Goal: Task Accomplishment & Management: Complete application form

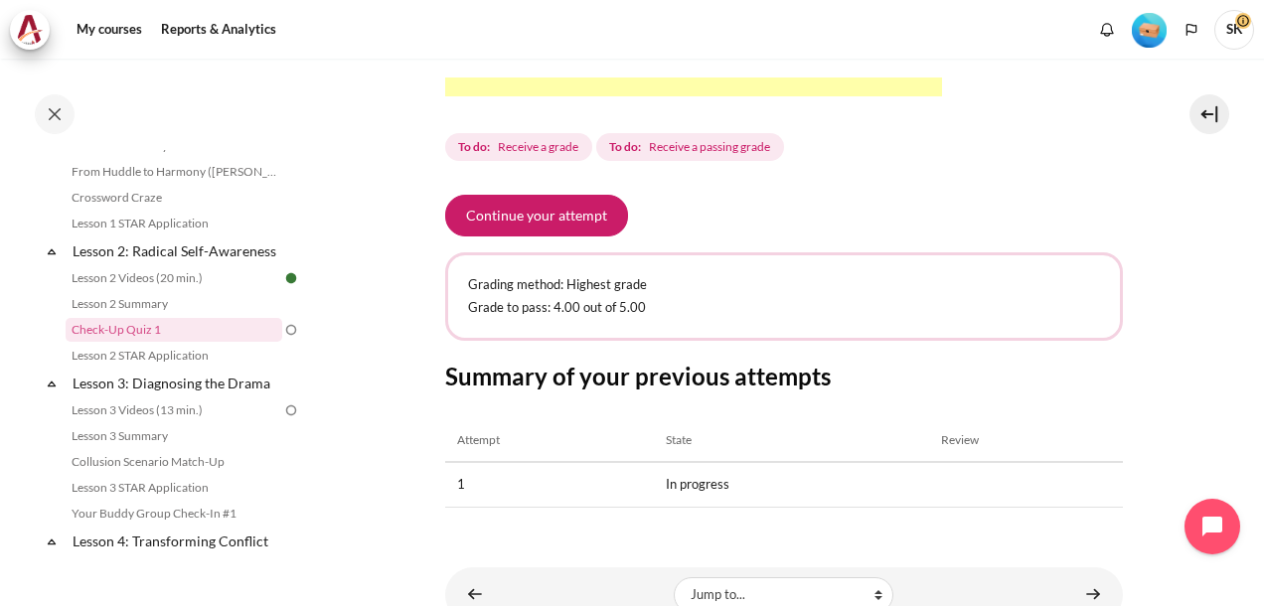
scroll to position [619, 0]
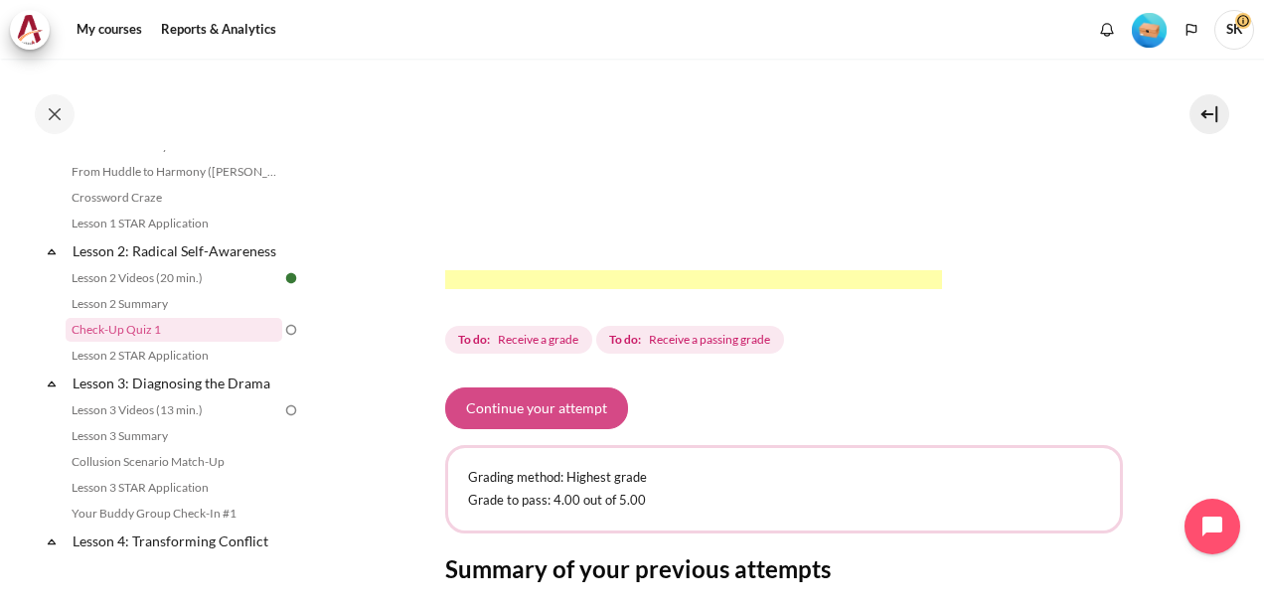
click at [561, 429] on button "Continue your attempt" at bounding box center [536, 408] width 183 height 42
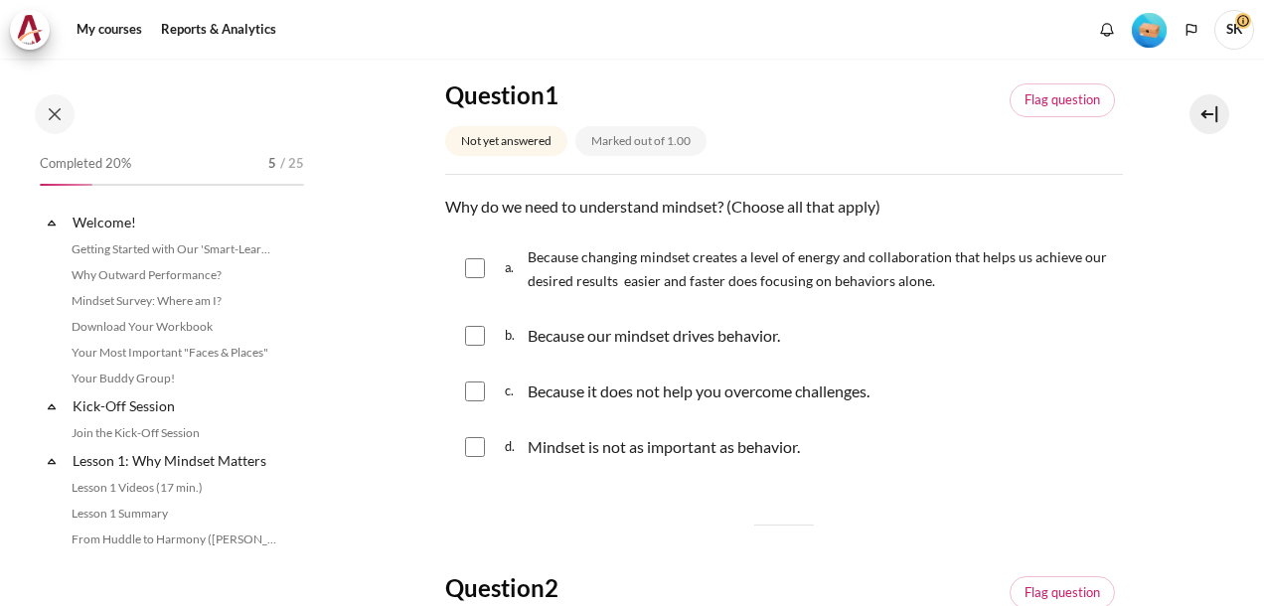
scroll to position [368, 0]
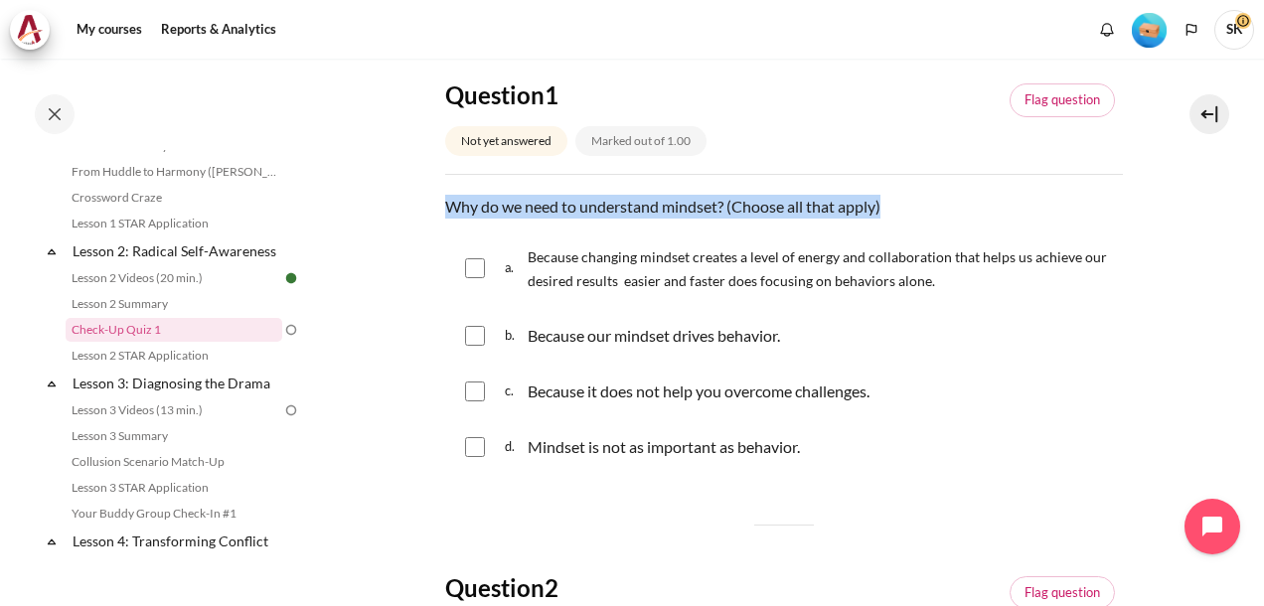
drag, startPoint x: 905, startPoint y: 206, endPoint x: 473, endPoint y: 184, distance: 432.7
click at [473, 184] on div "Question 1 Not yet answered Marked out of 1.00 Flag question Question text Why …" at bounding box center [784, 277] width 678 height 396
copy div "Flag question Question text Why do we need to understand mindset? (Choose all t…"
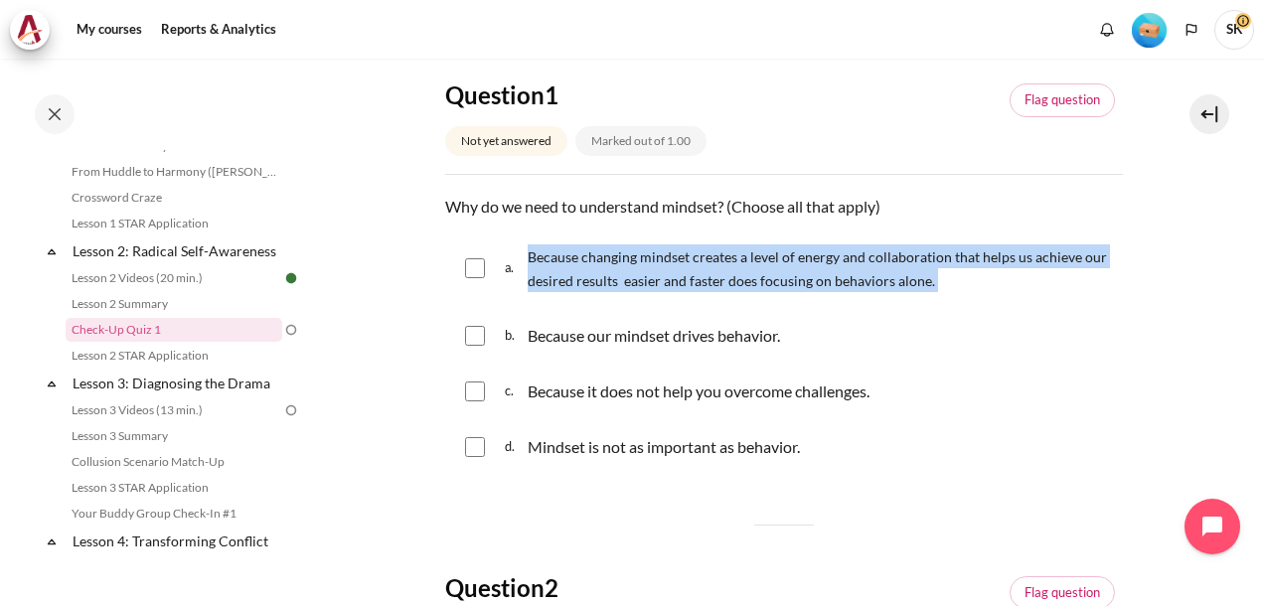
drag, startPoint x: 932, startPoint y: 284, endPoint x: 530, endPoint y: 259, distance: 403.1
click at [530, 259] on p "Because changing mindset creates a level of energy and collaboration that helps…" at bounding box center [820, 268] width 585 height 48
checkbox input "true"
copy p "Because changing mindset creates a level of energy and collaboration that helps…"
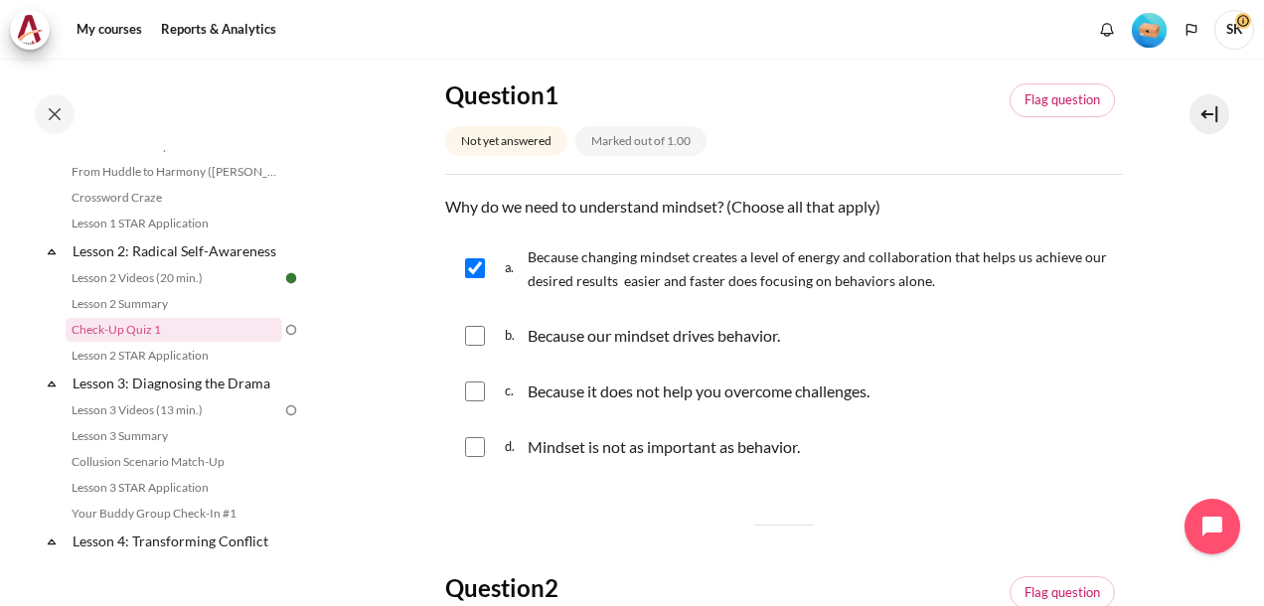
click at [810, 342] on div "b. Because our mindset drives behavior." at bounding box center [784, 336] width 678 height 52
drag, startPoint x: 805, startPoint y: 336, endPoint x: 529, endPoint y: 357, distance: 277.0
click at [529, 357] on div "b. Because our mindset drives behavior." at bounding box center [784, 336] width 678 height 52
copy p "Because our mindset drives behavior."
click at [845, 390] on p "Because it does not help you overcome challenges." at bounding box center [699, 391] width 342 height 24
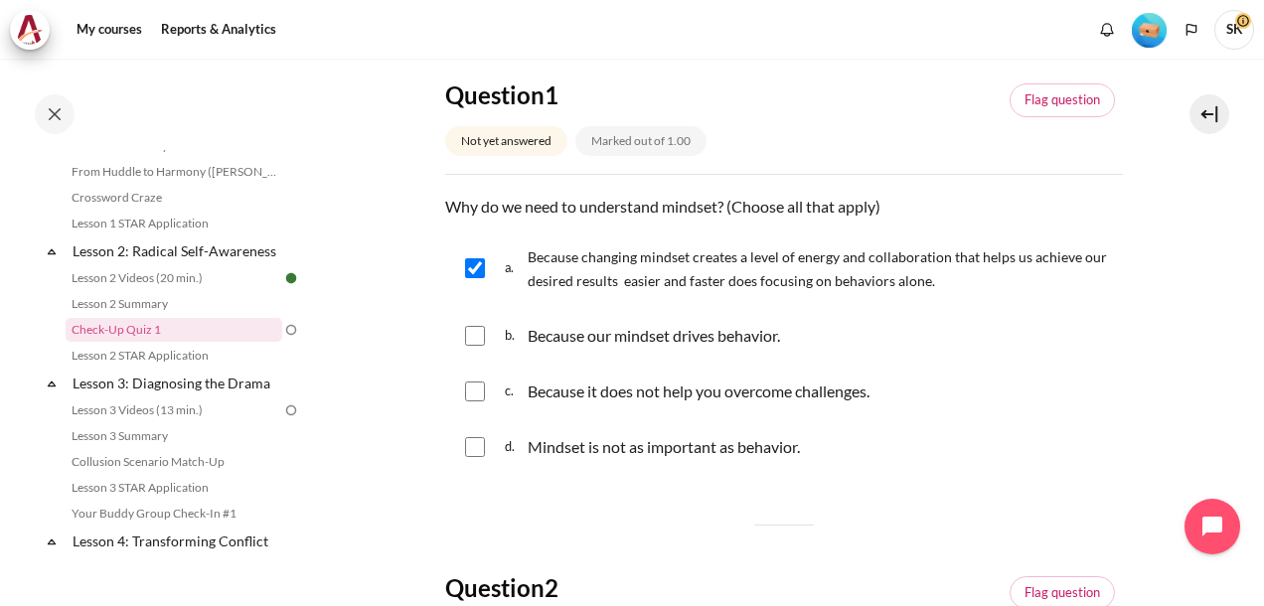
checkbox input "true"
drag, startPoint x: 889, startPoint y: 386, endPoint x: 529, endPoint y: 383, distance: 360.6
click at [529, 383] on div "c. Because it does not help you overcome challenges." at bounding box center [784, 392] width 678 height 52
copy p "Because it does not help you overcome challenges."
drag, startPoint x: 822, startPoint y: 449, endPoint x: 529, endPoint y: 454, distance: 293.1
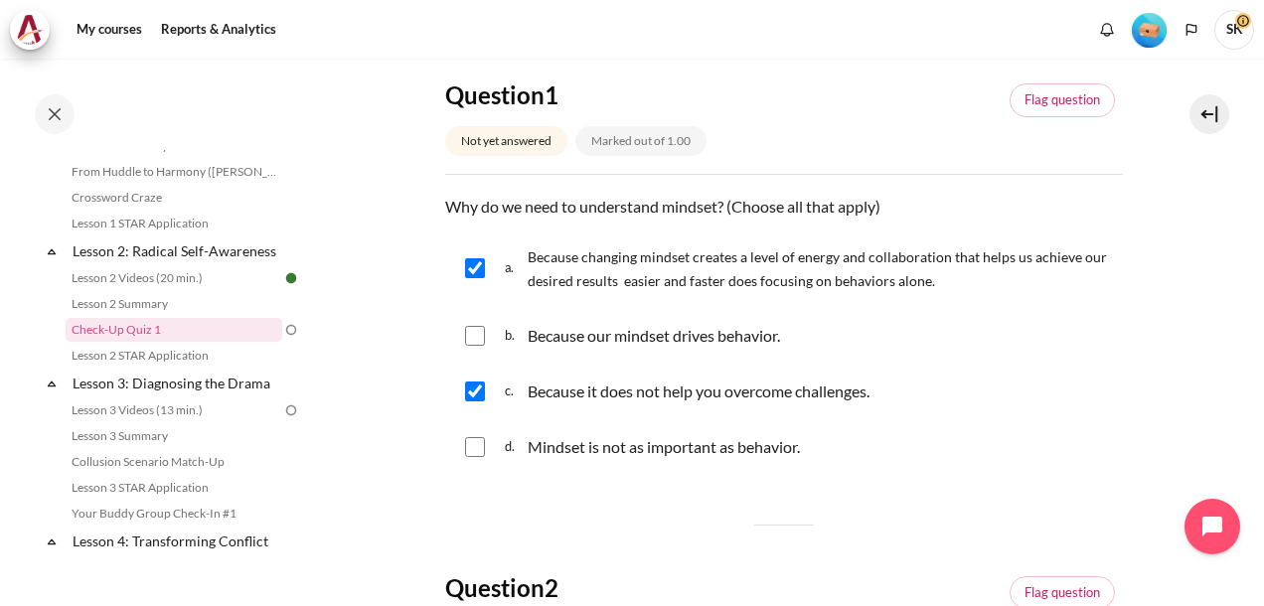
click at [529, 454] on div "d. Mindset is not as important as behavior." at bounding box center [784, 447] width 678 height 52
copy p "Mindset is not as important as behavior."
click at [485, 266] on div "a. Because changing mindset creates a level of energy and collaboration that he…" at bounding box center [784, 268] width 678 height 76
click at [477, 271] on input "Content" at bounding box center [475, 268] width 20 height 20
checkbox input "false"
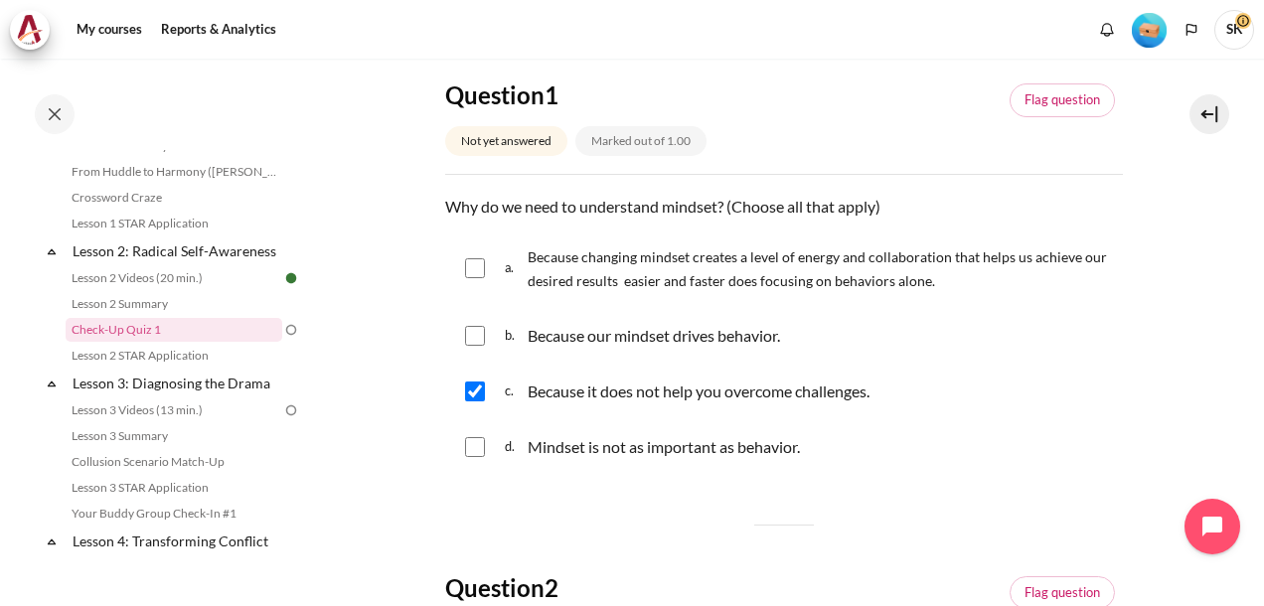
click at [477, 330] on input "Content" at bounding box center [475, 336] width 20 height 20
checkbox input "true"
click at [476, 391] on input "Content" at bounding box center [475, 391] width 20 height 20
checkbox input "false"
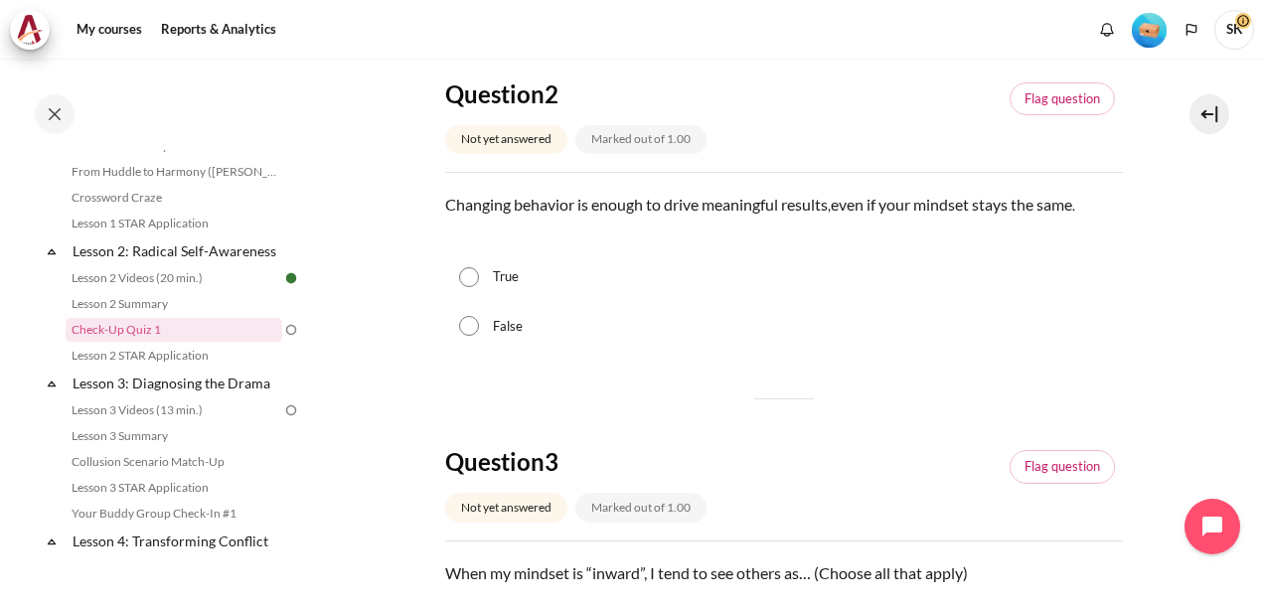
scroll to position [695, 0]
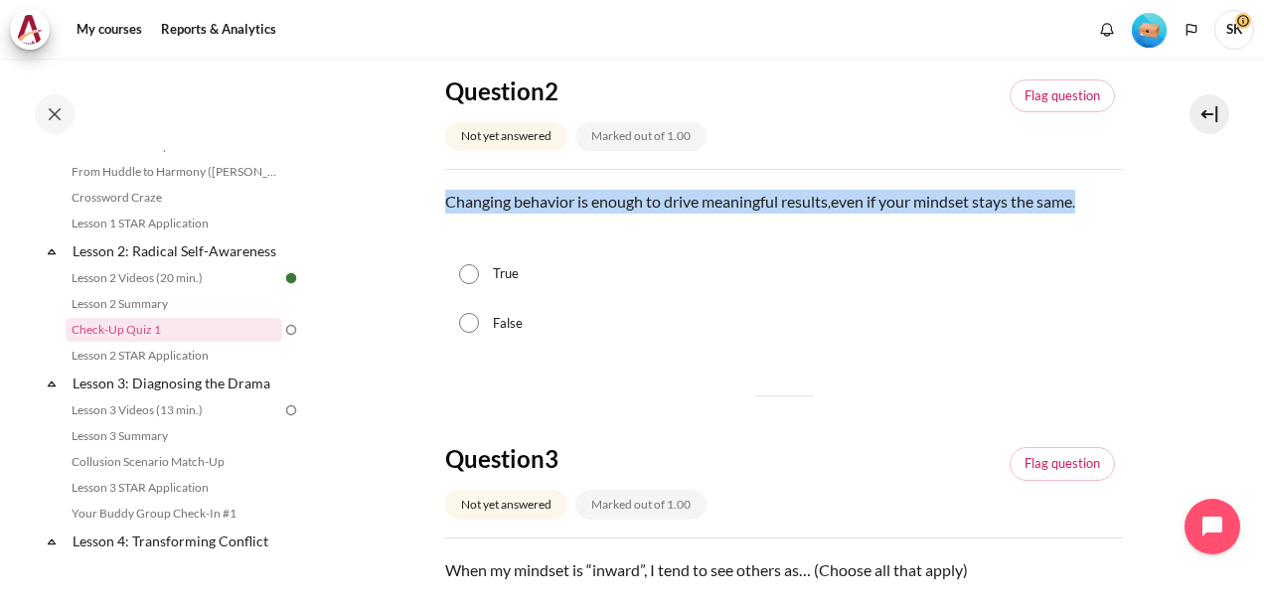
drag, startPoint x: 1095, startPoint y: 193, endPoint x: 447, endPoint y: 201, distance: 647.8
click at [447, 201] on p "Changing behavior is enough to drive meaningful results , even if your mindset …" at bounding box center [784, 202] width 678 height 24
copy p "Changing behavior is enough to drive meaningful results , even if your mindset …"
click at [461, 330] on input "False" at bounding box center [469, 323] width 20 height 20
radio input "true"
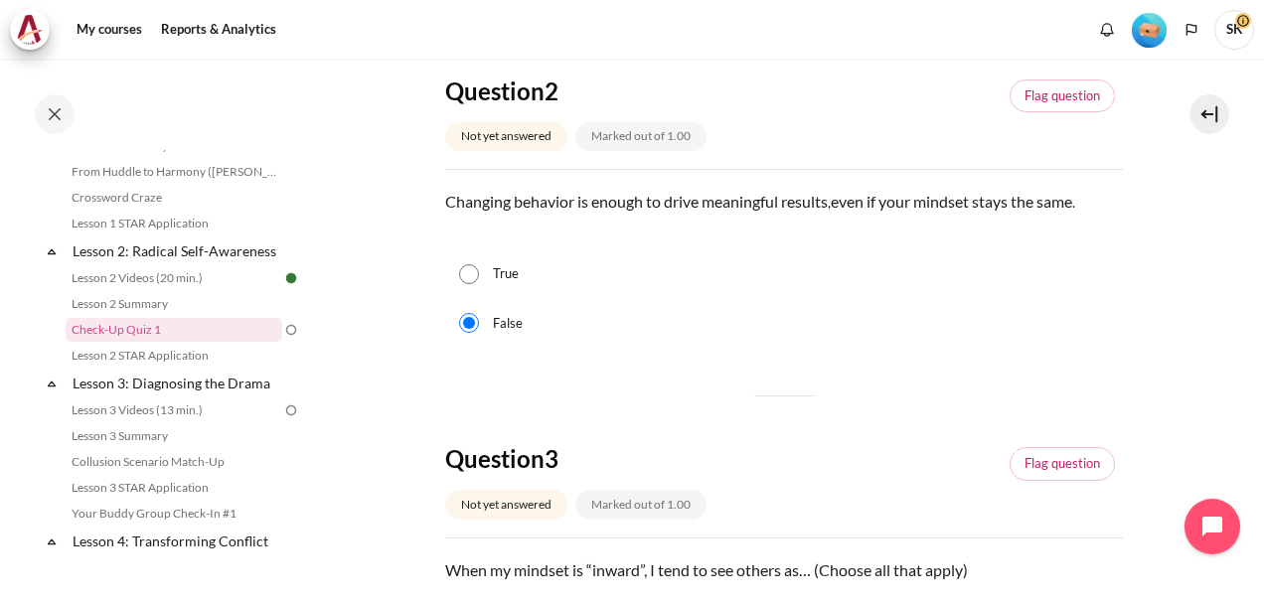
click at [644, 277] on div "True" at bounding box center [784, 274] width 678 height 50
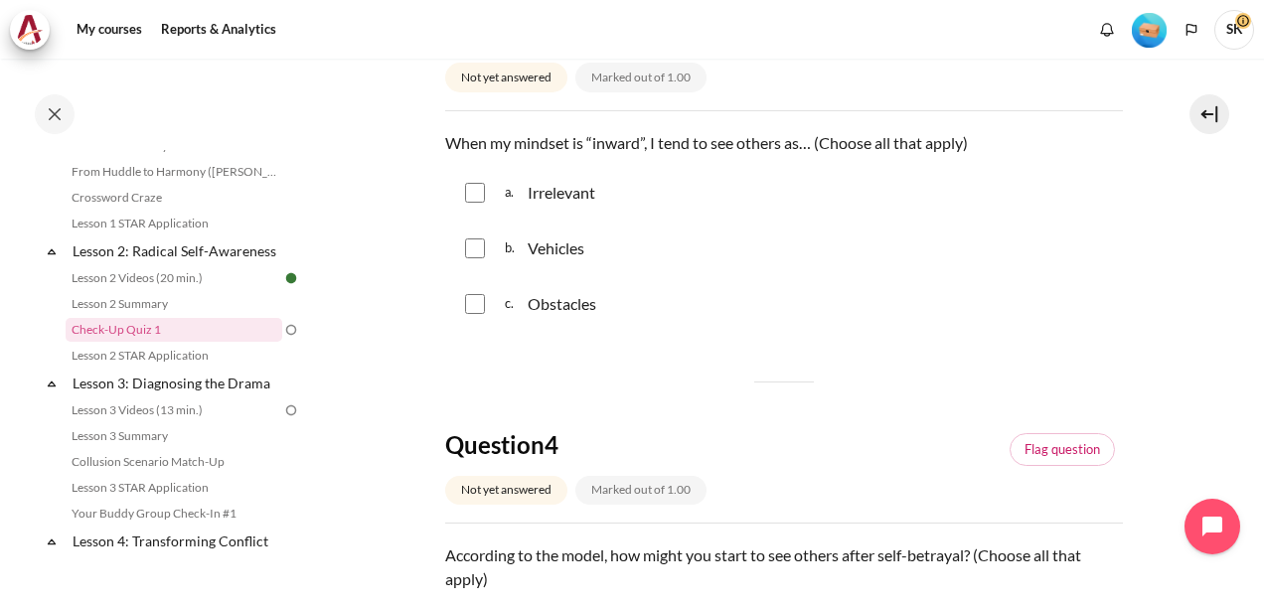
scroll to position [1093, 0]
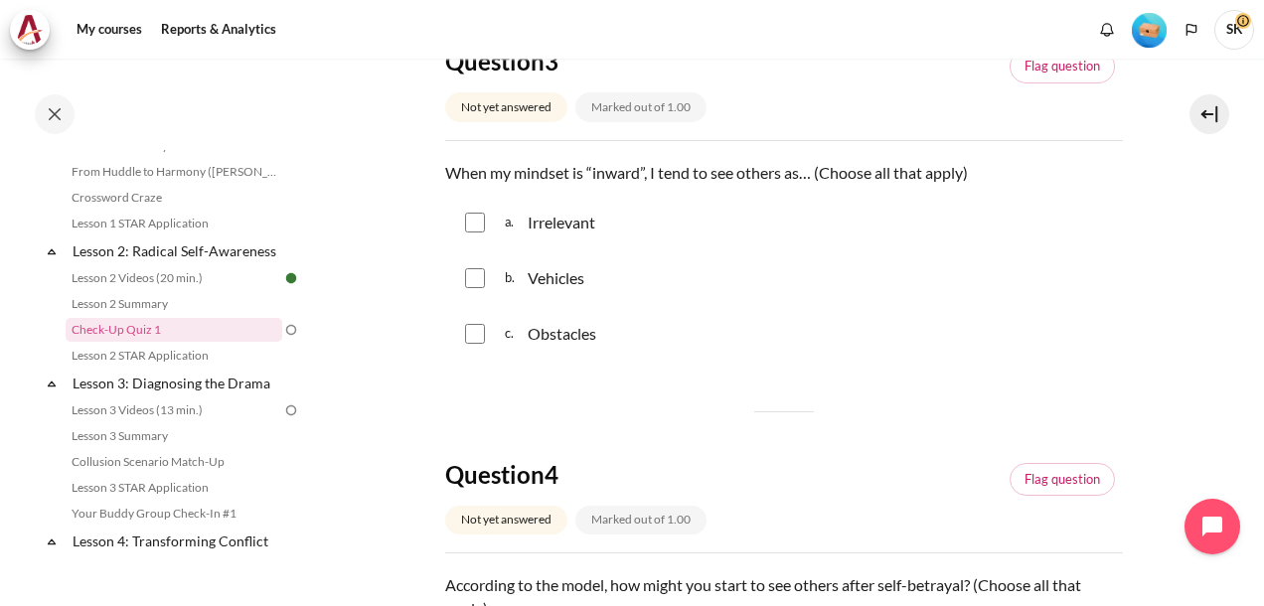
drag, startPoint x: 1011, startPoint y: 161, endPoint x: 451, endPoint y: 167, distance: 560.3
click at [451, 167] on p "When my mindset is “inward”, I tend to see others as… (Choose all that apply)" at bounding box center [784, 173] width 678 height 24
copy p "When my mindset is “inward”, I tend to see others as… (Choose all that apply)"
click at [638, 227] on div "a. Irrelevant" at bounding box center [784, 223] width 678 height 52
drag, startPoint x: 616, startPoint y: 226, endPoint x: 528, endPoint y: 219, distance: 88.7
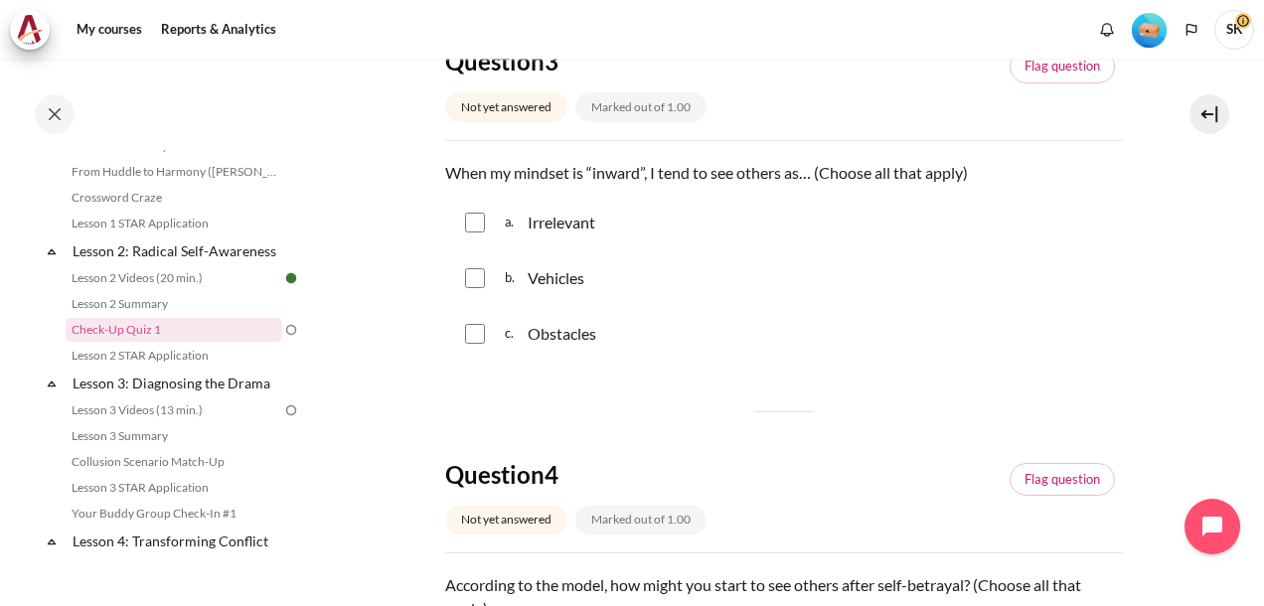
click at [528, 219] on div "a. Irrelevant" at bounding box center [784, 223] width 678 height 52
copy p "Irrelevant"
drag, startPoint x: 600, startPoint y: 280, endPoint x: 530, endPoint y: 273, distance: 70.9
click at [530, 273] on div "b. Vehicles" at bounding box center [784, 278] width 678 height 52
copy p "Vehicles"
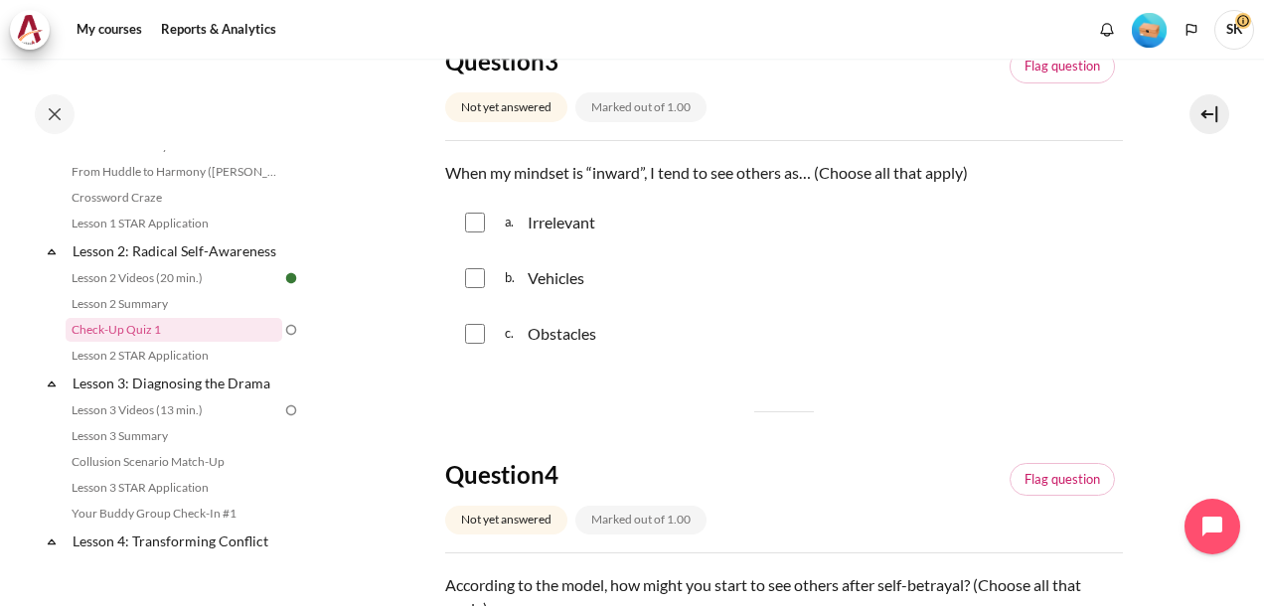
drag, startPoint x: 614, startPoint y: 327, endPoint x: 532, endPoint y: 338, distance: 82.2
click at [532, 338] on div "c. Obstacles" at bounding box center [784, 334] width 678 height 52
copy p "Obstacles"
click at [477, 221] on input "Content" at bounding box center [475, 223] width 20 height 20
checkbox input "true"
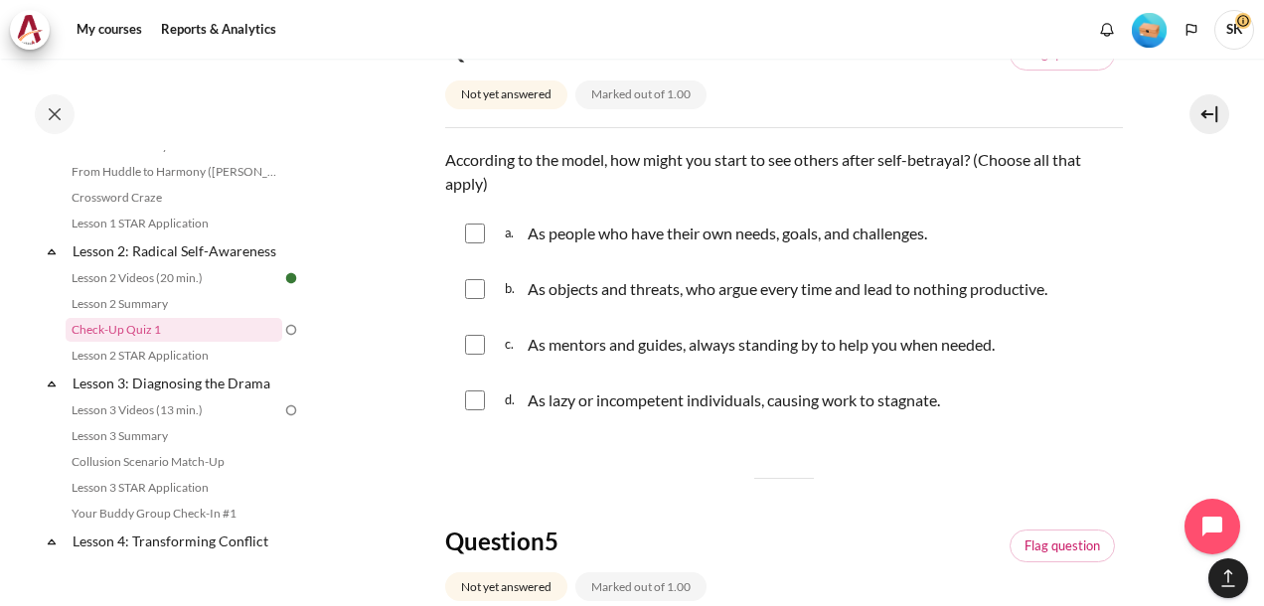
scroll to position [1490, 0]
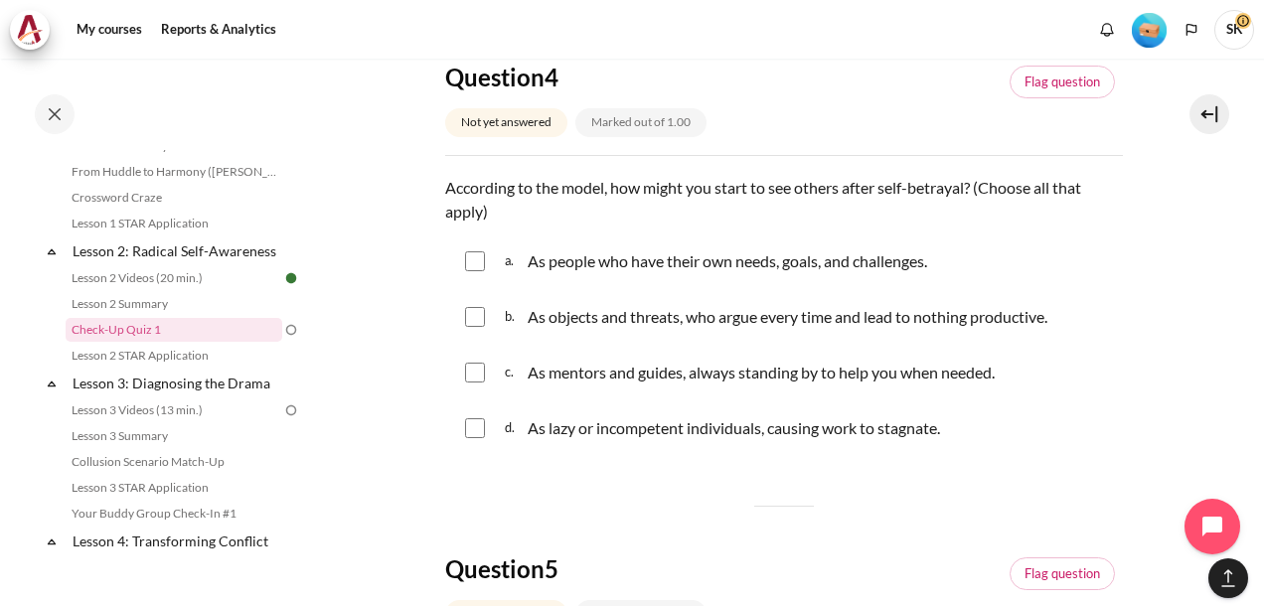
drag, startPoint x: 536, startPoint y: 215, endPoint x: 444, endPoint y: 185, distance: 97.1
click at [445, 185] on p "According to the model, how might you start to see others after self-betrayal? …" at bounding box center [784, 200] width 678 height 48
drag, startPoint x: 948, startPoint y: 260, endPoint x: 531, endPoint y: 262, distance: 417.3
click at [531, 262] on div "a. As people who have their own needs, goals, and challenges." at bounding box center [784, 261] width 678 height 52
drag, startPoint x: 956, startPoint y: 417, endPoint x: 525, endPoint y: 257, distance: 459.9
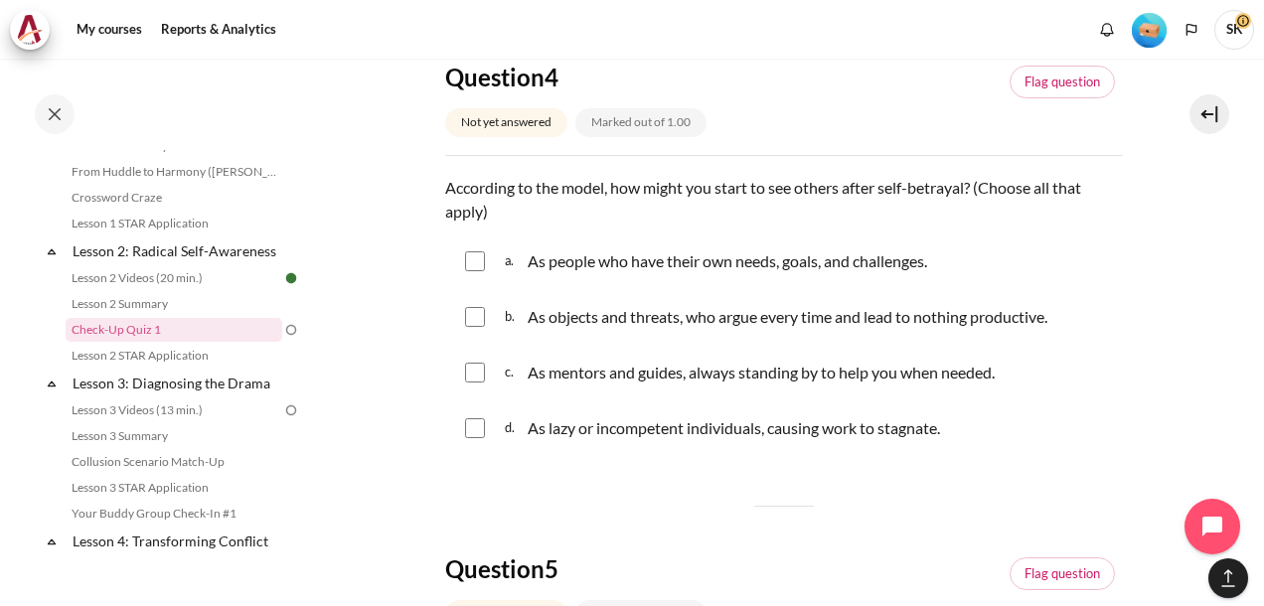
click at [525, 257] on div "a. As people who have their own needs, goals, and challenges. b. As objects and…" at bounding box center [784, 344] width 678 height 219
click at [472, 319] on input "Content" at bounding box center [475, 317] width 20 height 20
checkbox input "true"
click at [477, 418] on input "Content" at bounding box center [475, 428] width 20 height 20
checkbox input "true"
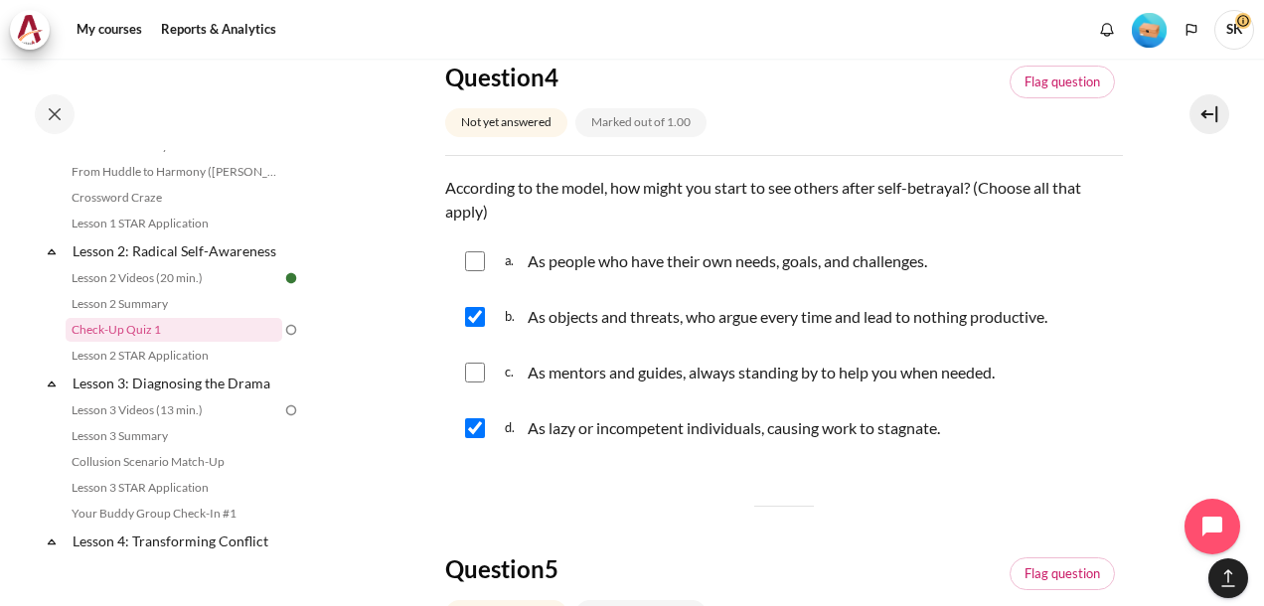
click at [697, 387] on div "c. As mentors and guides, always standing by to help you when needed." at bounding box center [784, 373] width 678 height 52
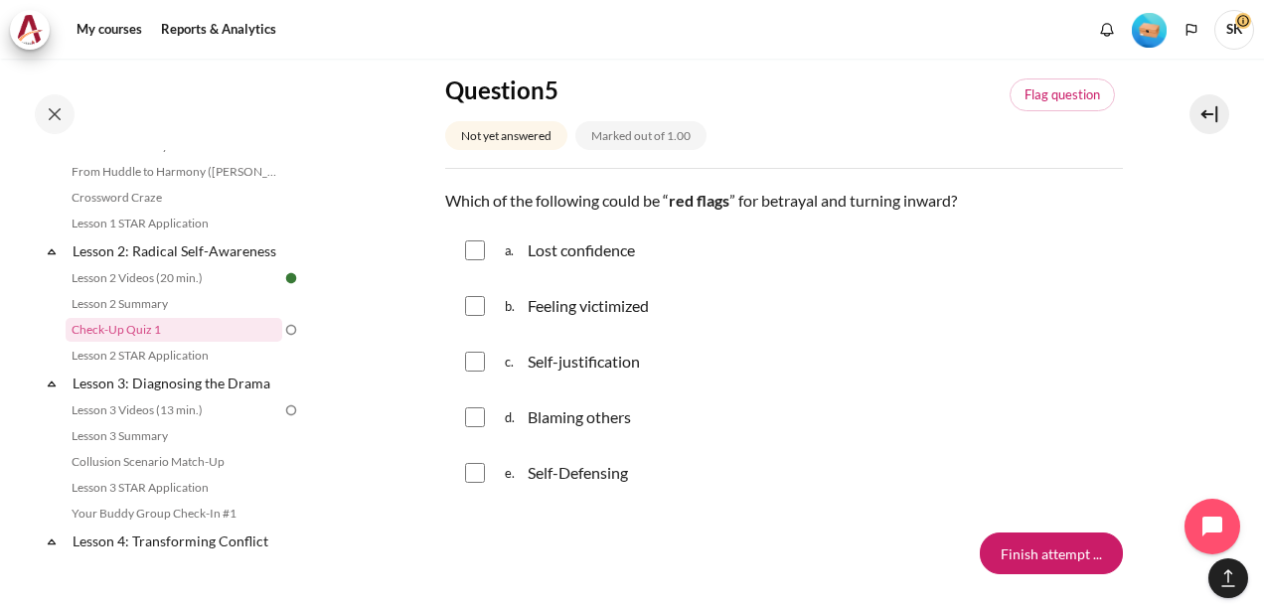
scroll to position [1888, 0]
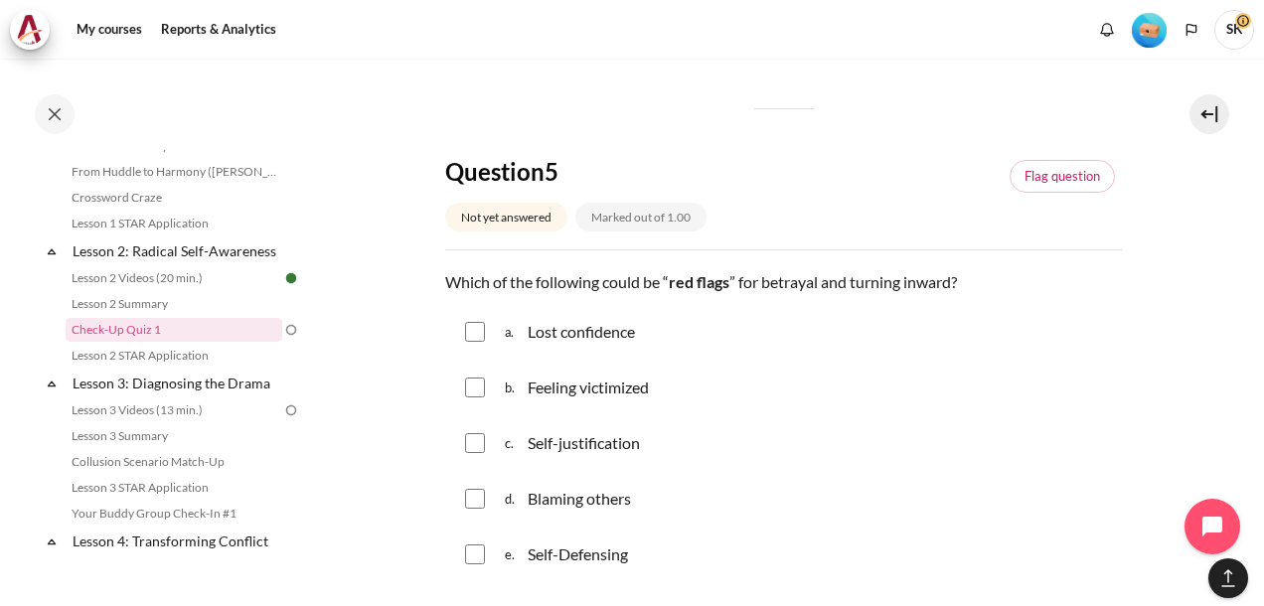
drag, startPoint x: 976, startPoint y: 271, endPoint x: 455, endPoint y: 278, distance: 520.6
click at [455, 278] on p "Which of the following could be “ red flags ” for betrayal and turning inward?" at bounding box center [784, 282] width 678 height 24
drag, startPoint x: 447, startPoint y: 281, endPoint x: 964, endPoint y: 279, distance: 516.6
click at [964, 279] on p "Which of the following could be “ red flags ” for betrayal and turning inward?" at bounding box center [784, 282] width 678 height 24
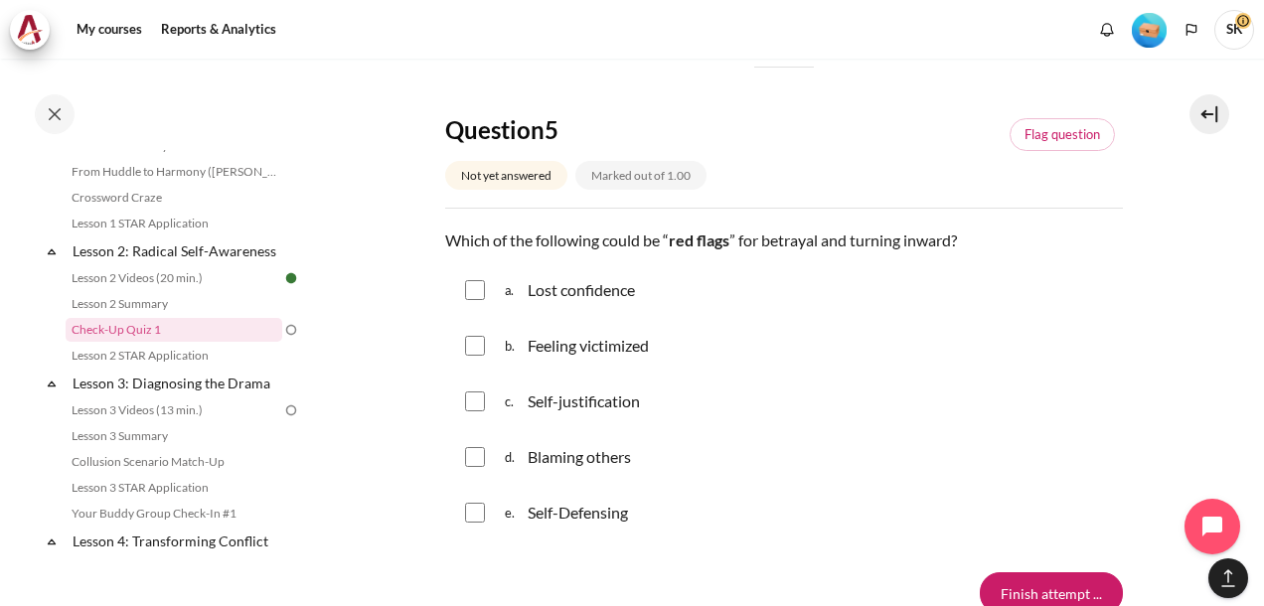
scroll to position [1987, 0]
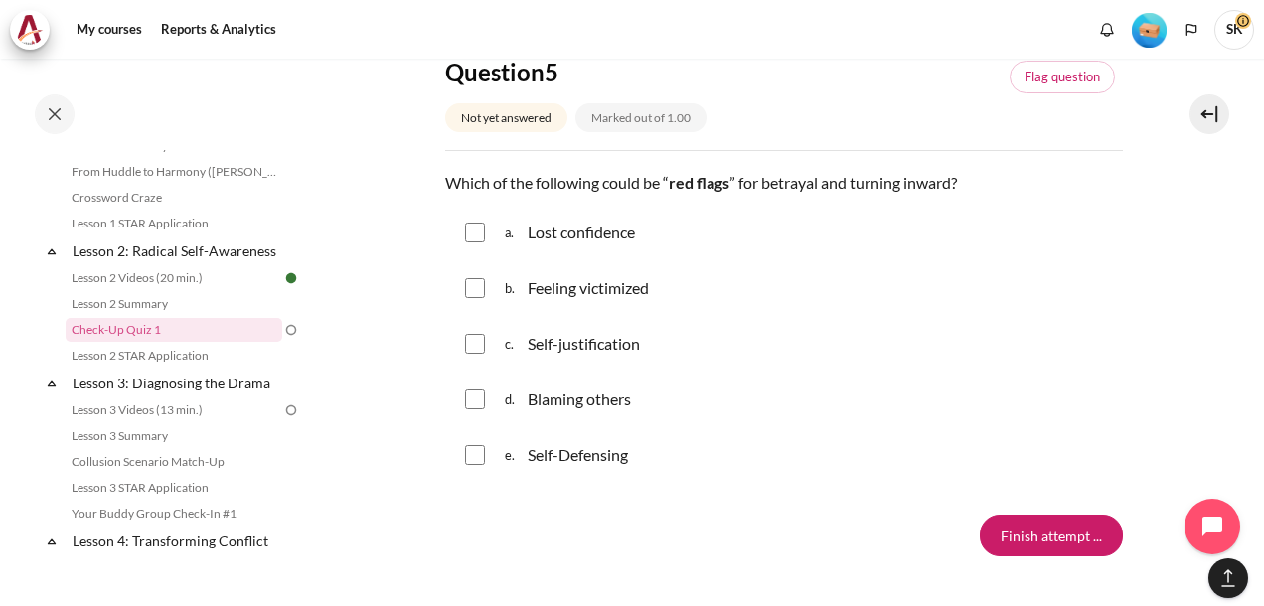
drag, startPoint x: 663, startPoint y: 455, endPoint x: 451, endPoint y: 187, distance: 341.7
click at [451, 187] on div "Question text Which of the following could be “ red flags ” for betrayal and tu…" at bounding box center [784, 328] width 678 height 314
click at [798, 308] on div "b. Feeling victimized" at bounding box center [784, 288] width 678 height 52
click at [683, 262] on div "b. Feeling victimized" at bounding box center [784, 288] width 678 height 52
click at [473, 228] on input "Content" at bounding box center [475, 233] width 20 height 20
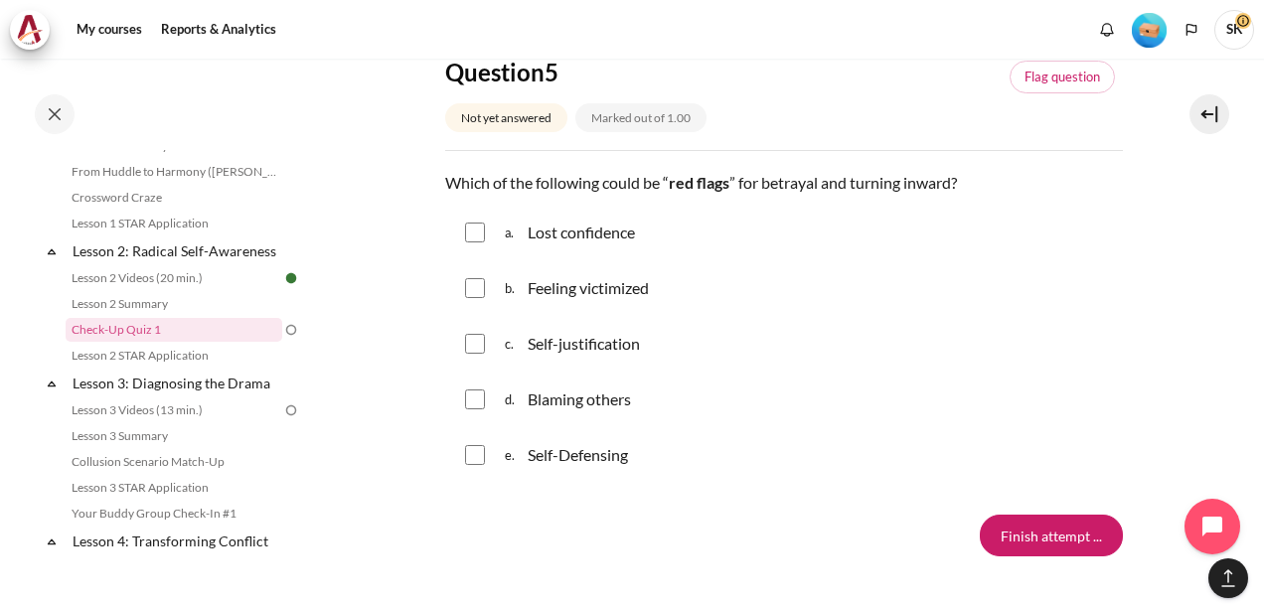
checkbox input "true"
drag, startPoint x: 470, startPoint y: 285, endPoint x: 472, endPoint y: 295, distance: 10.1
click at [472, 288] on input "Content" at bounding box center [475, 288] width 20 height 20
checkbox input "true"
drag, startPoint x: 468, startPoint y: 343, endPoint x: 479, endPoint y: 371, distance: 29.9
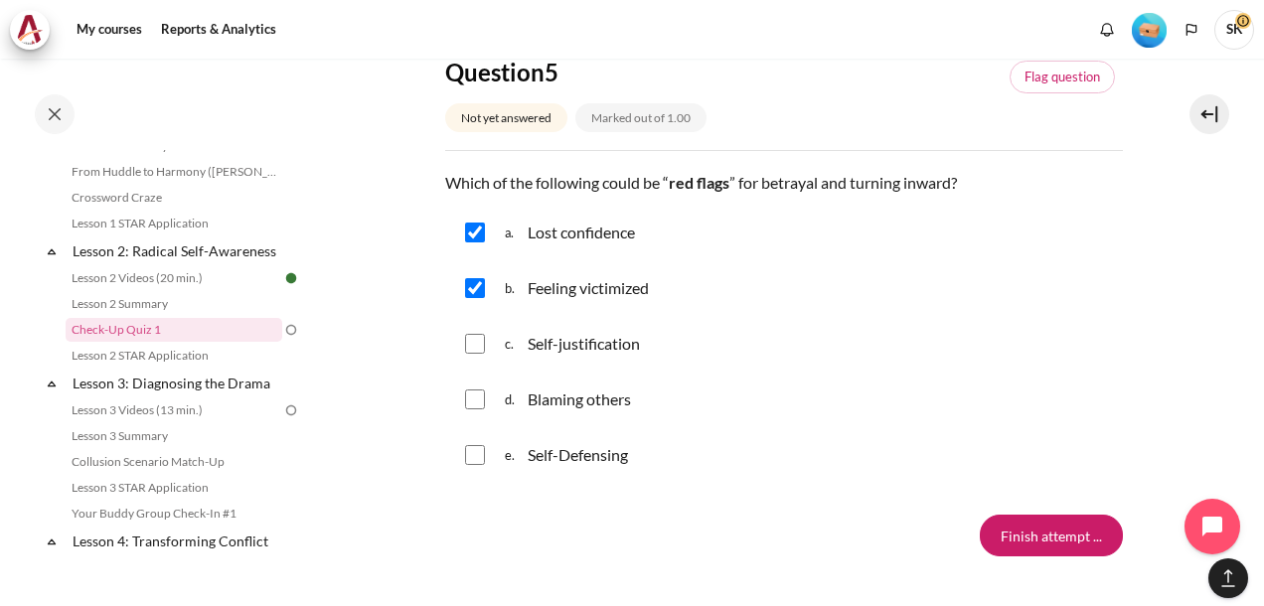
click at [473, 348] on input "Content" at bounding box center [475, 344] width 20 height 20
checkbox input "true"
drag, startPoint x: 472, startPoint y: 397, endPoint x: 473, endPoint y: 421, distance: 23.9
click at [473, 400] on input "Content" at bounding box center [475, 399] width 20 height 20
checkbox input "true"
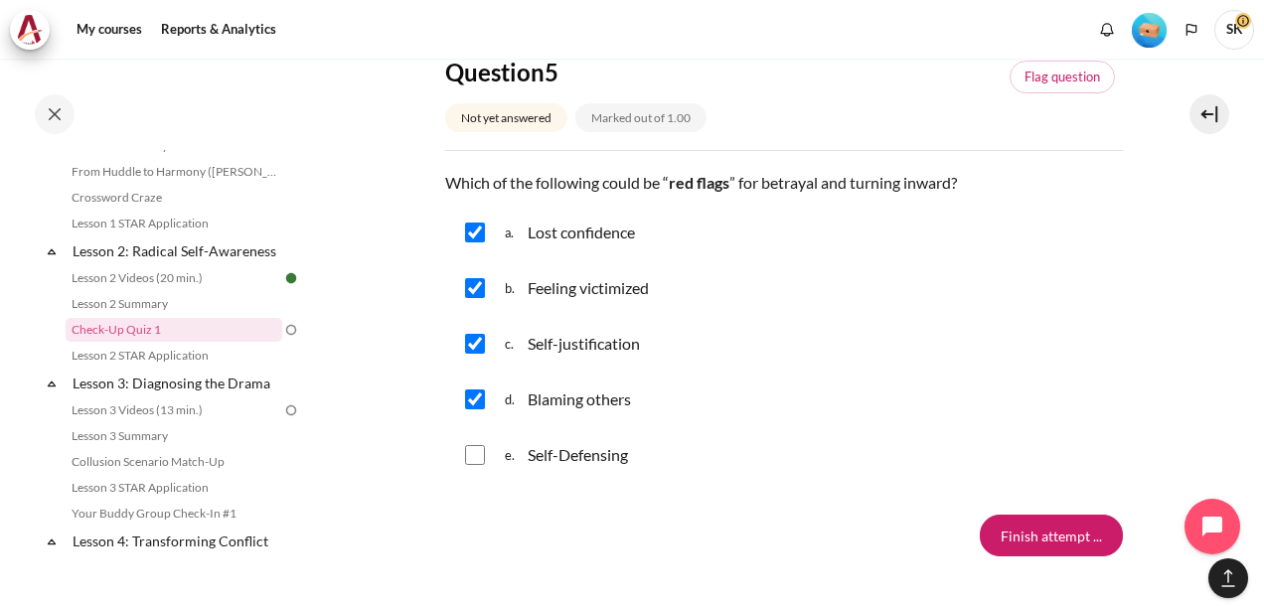
drag, startPoint x: 471, startPoint y: 453, endPoint x: 537, endPoint y: 423, distance: 72.9
click at [474, 453] on input "Content" at bounding box center [475, 455] width 20 height 20
checkbox input "true"
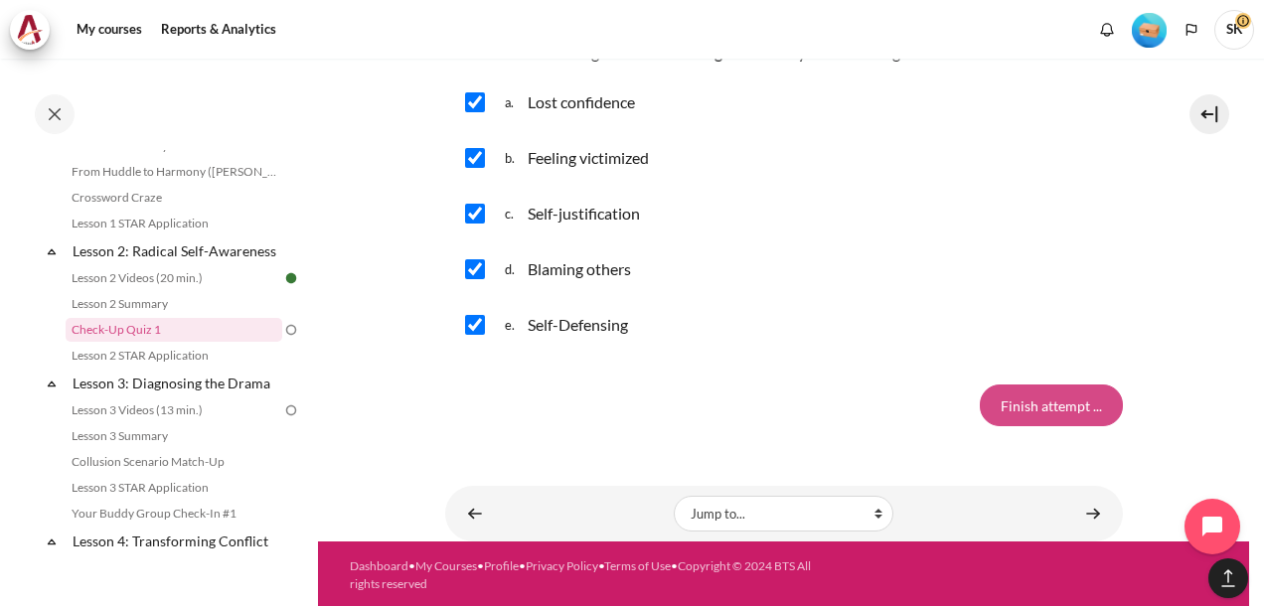
click at [1046, 399] on input "Finish attempt ..." at bounding box center [1051, 405] width 143 height 42
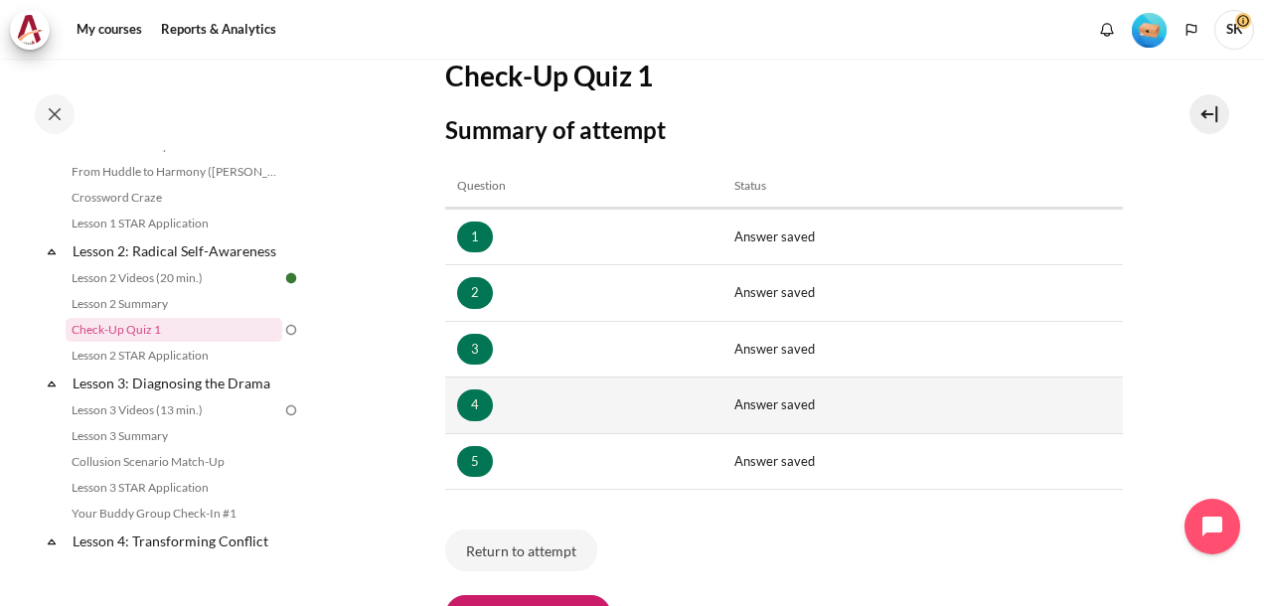
scroll to position [430, 0]
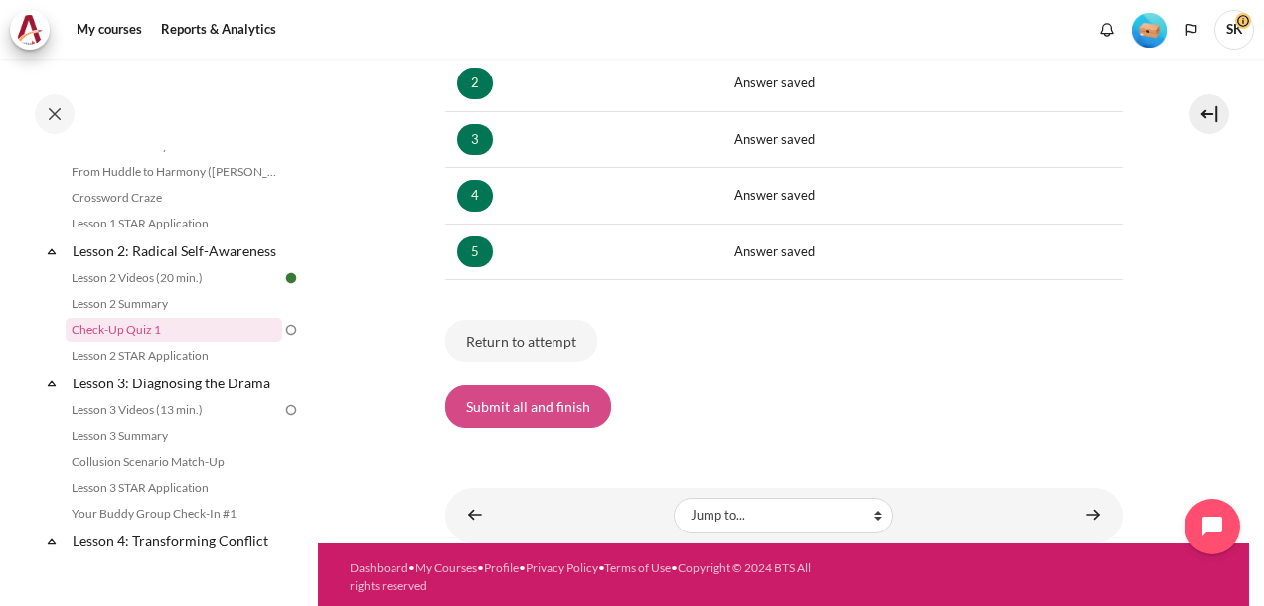
click at [538, 405] on button "Submit all and finish" at bounding box center [528, 406] width 166 height 42
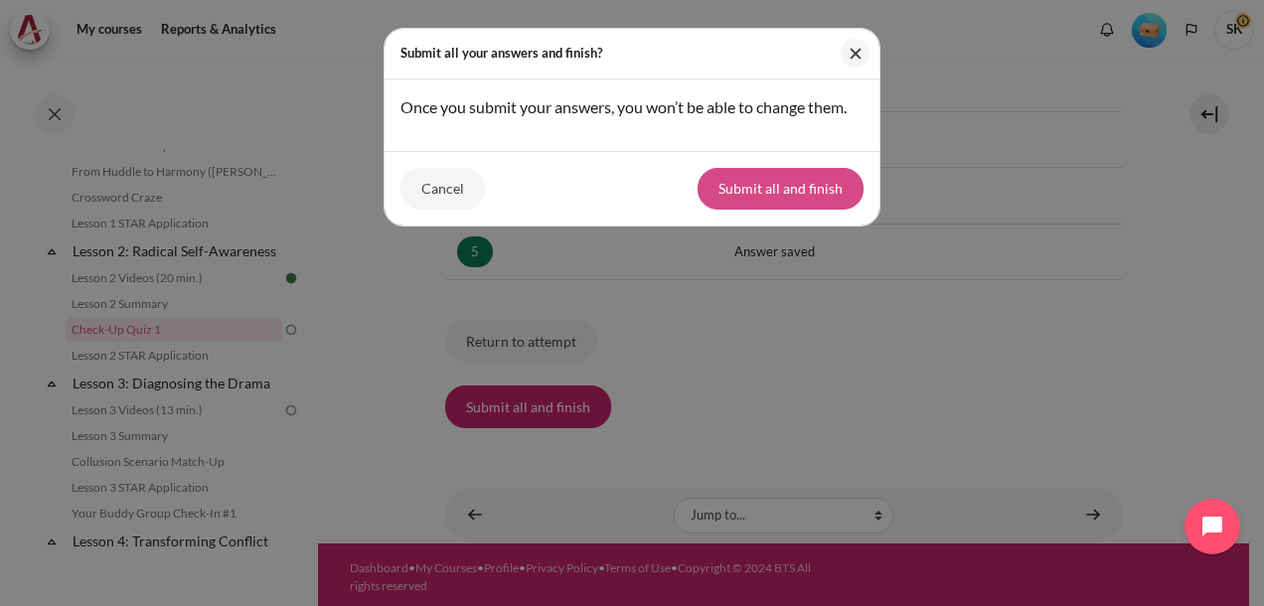
click at [756, 189] on button "Submit all and finish" at bounding box center [780, 189] width 166 height 42
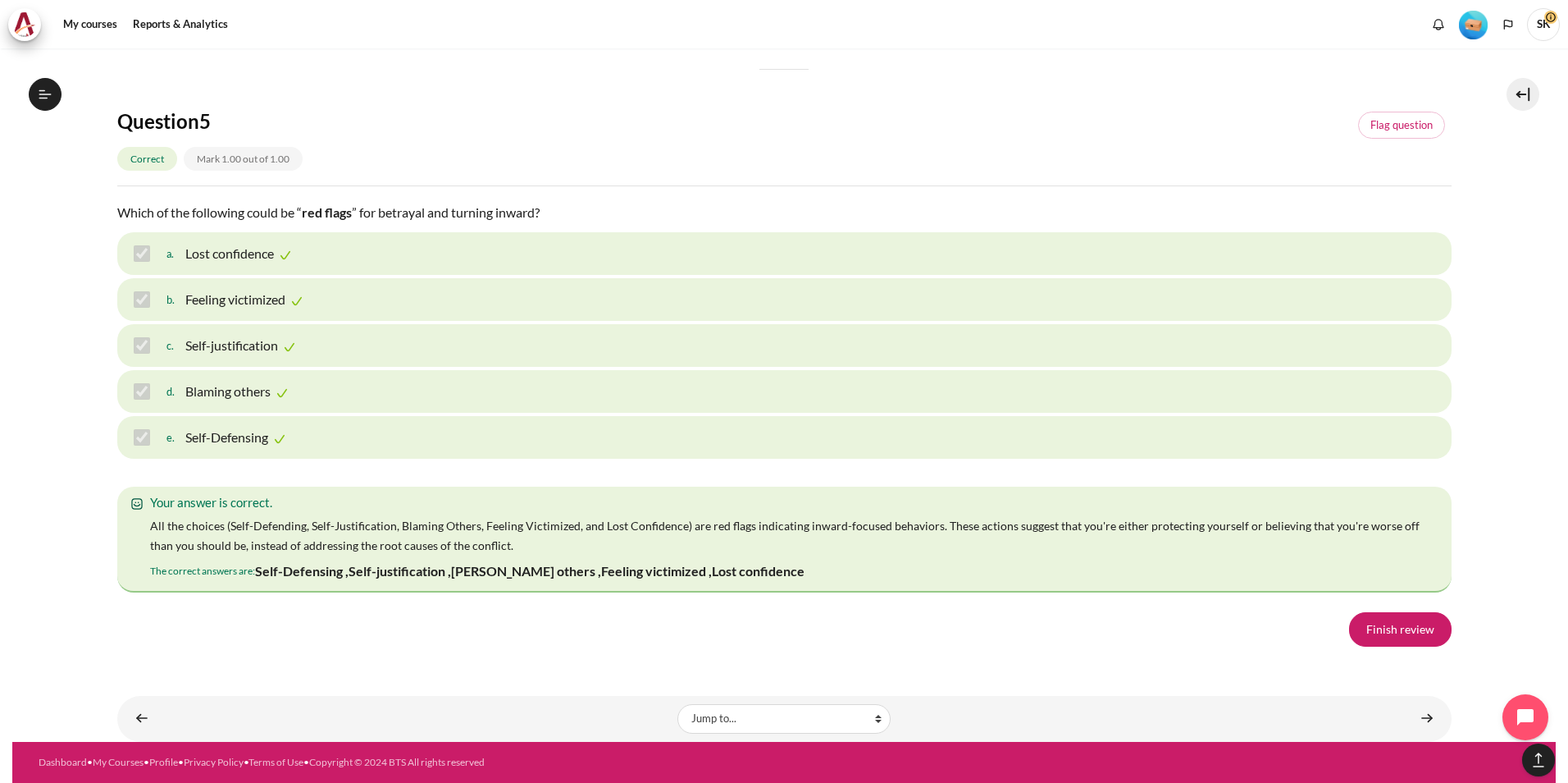
scroll to position [2133, 0]
drag, startPoint x: 1376, startPoint y: 552, endPoint x: 149, endPoint y: 516, distance: 1227.5
copy div "Your answer is partially correct. You have correctly selected 2. The correct an…"
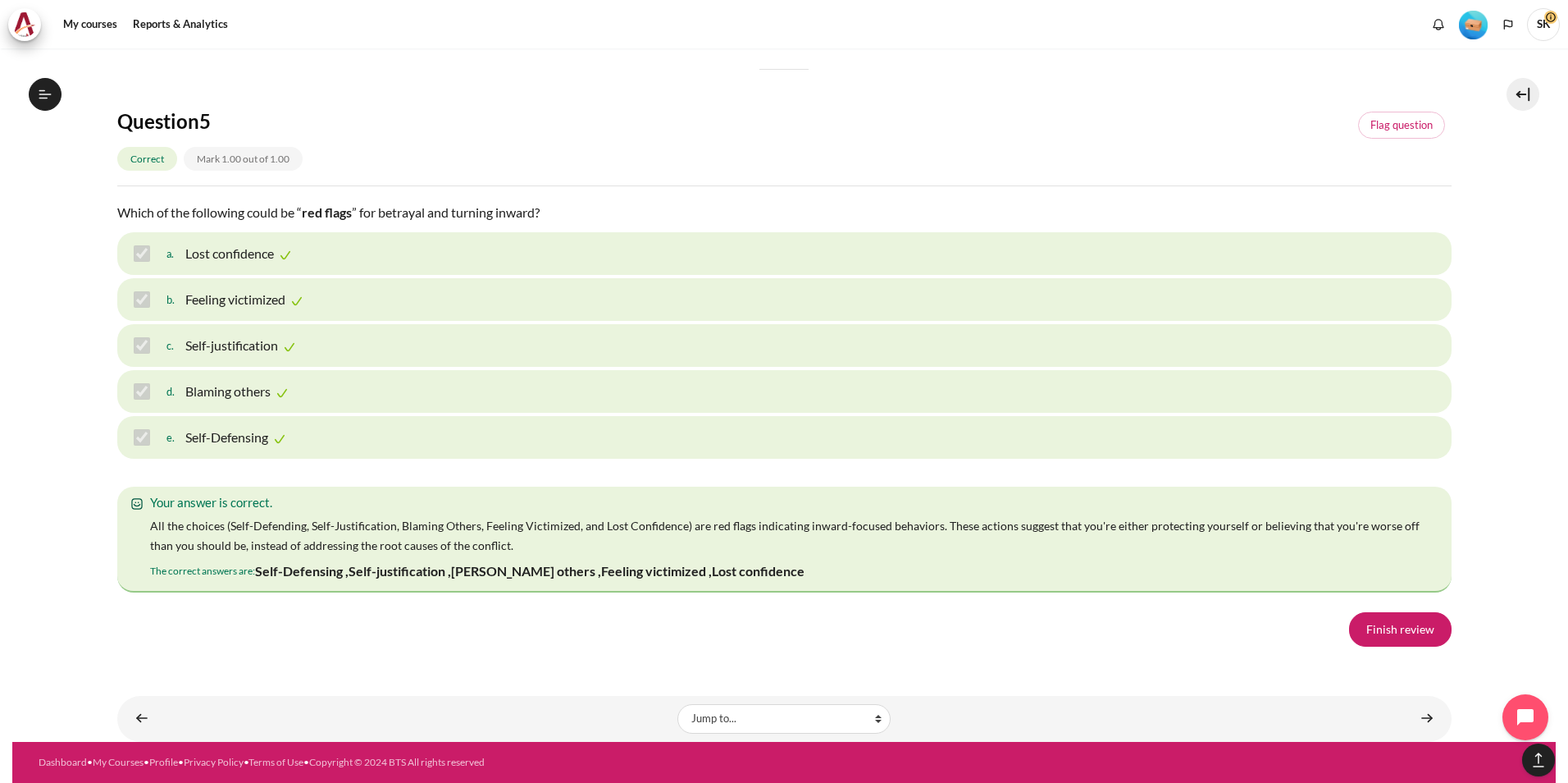
scroll to position [2673, 0]
click at [1043, 500] on link "Finish review" at bounding box center [1400, 629] width 102 height 35
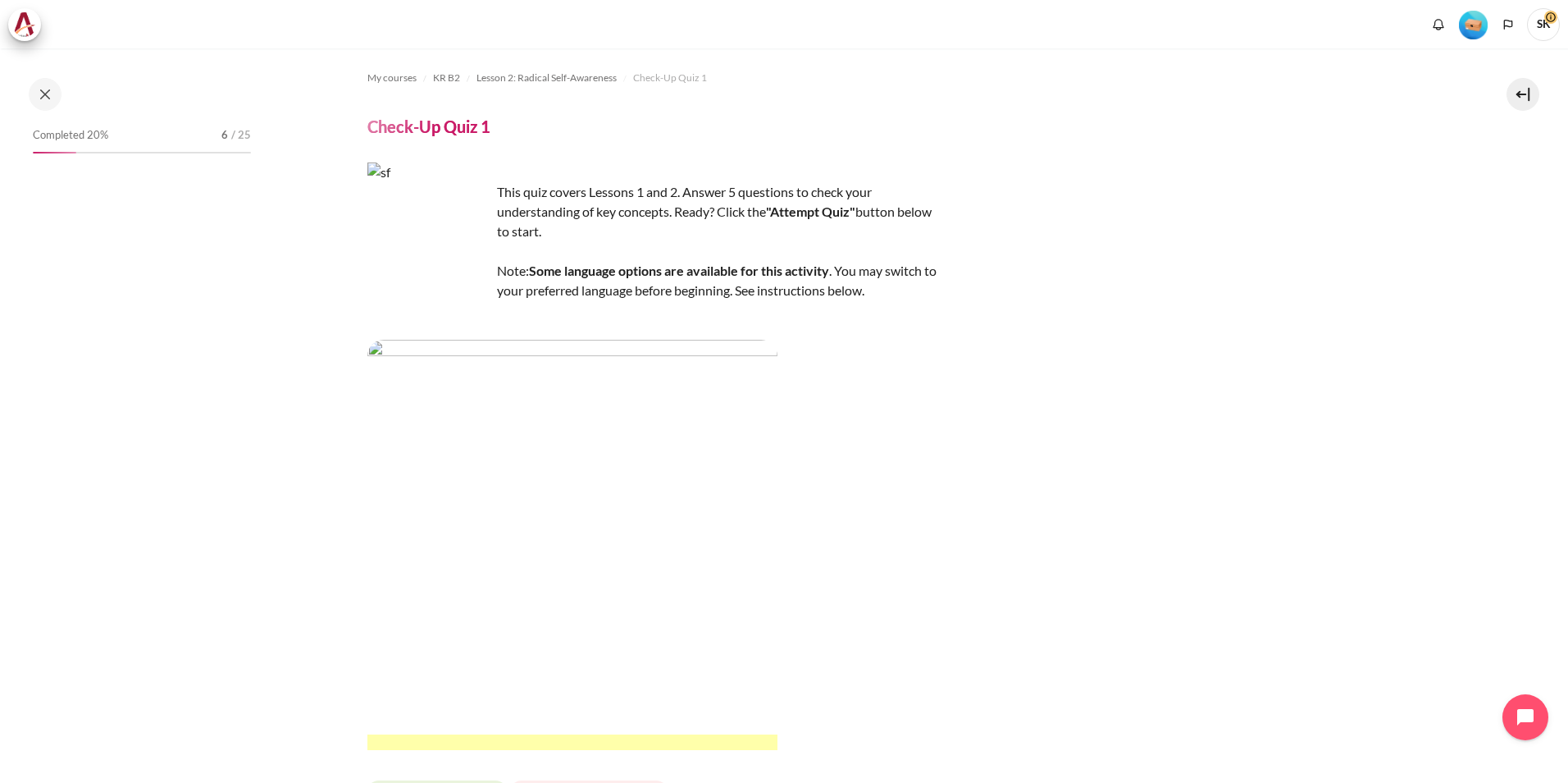
scroll to position [163, 0]
